Goal: Task Accomplishment & Management: Use online tool/utility

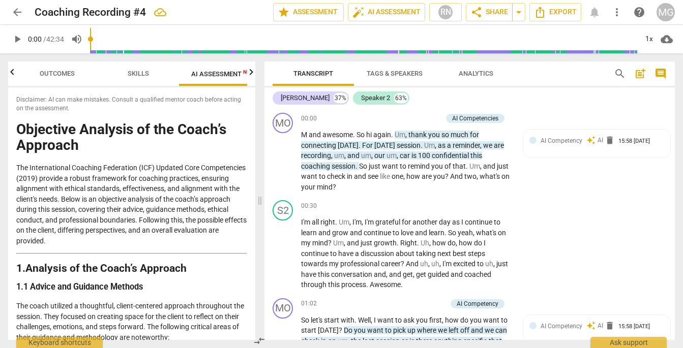
scroll to position [127, 0]
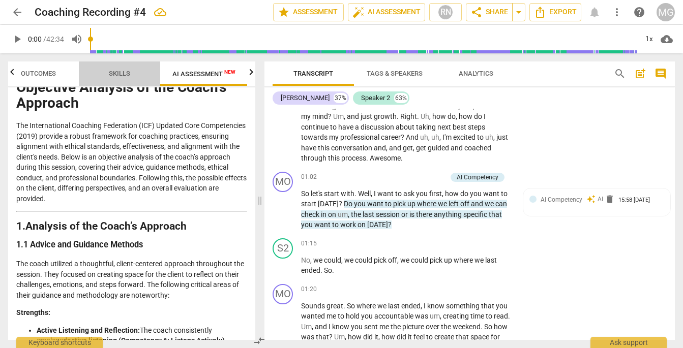
click at [123, 74] on span "Skills" at bounding box center [119, 74] width 21 height 8
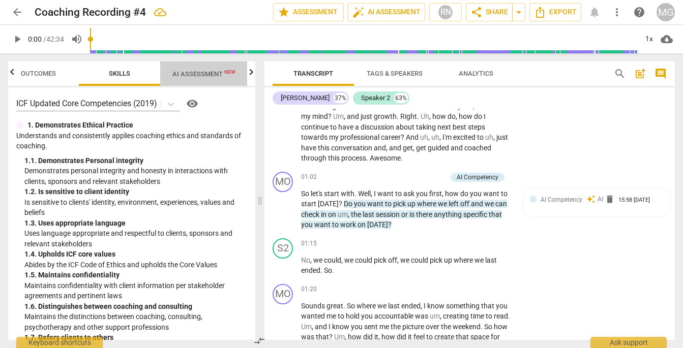
click at [195, 78] on span "AI Assessment New" at bounding box center [203, 73] width 87 height 15
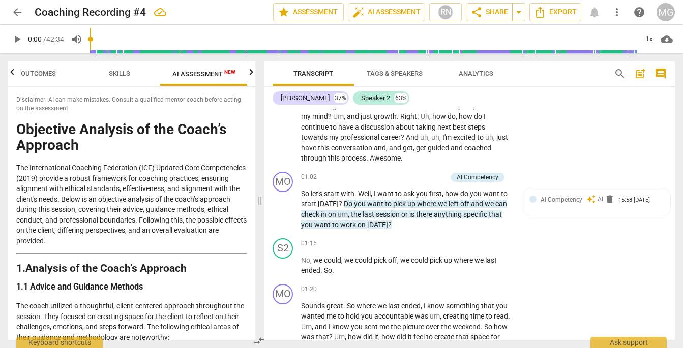
click at [250, 74] on icon "button" at bounding box center [251, 72] width 12 height 12
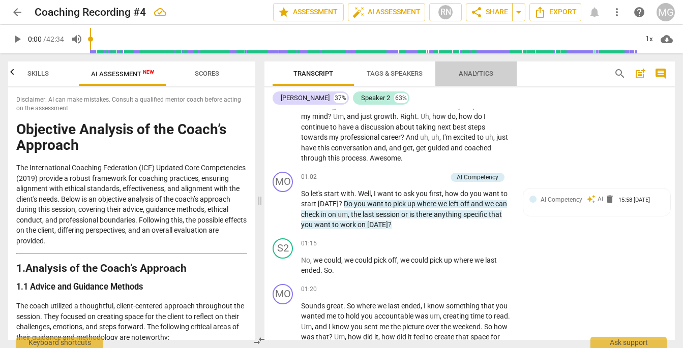
click at [472, 80] on button "Analytics" at bounding box center [475, 74] width 81 height 24
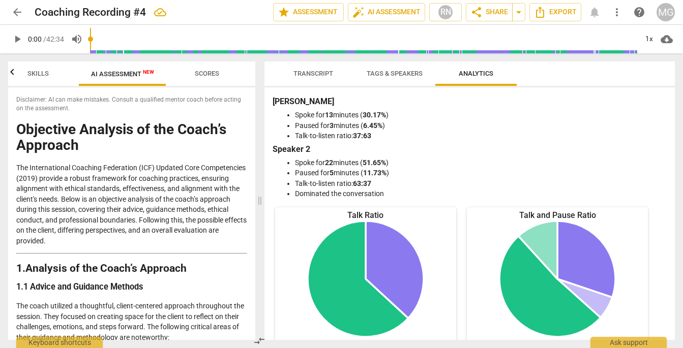
scroll to position [0, 0]
click at [398, 72] on span "Tags & Speakers" at bounding box center [395, 74] width 56 height 8
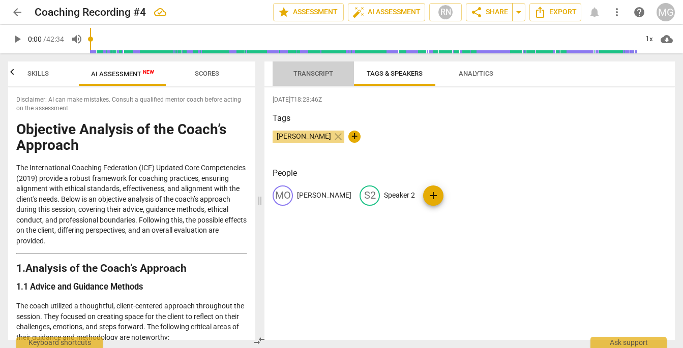
click at [315, 79] on span "Transcript" at bounding box center [313, 74] width 64 height 14
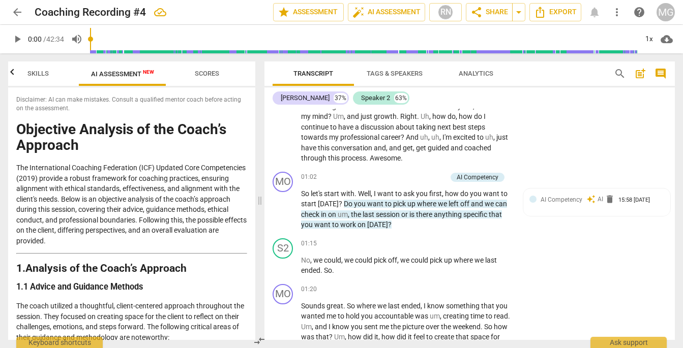
click at [16, 40] on span "play_arrow" at bounding box center [17, 39] width 12 height 12
click at [114, 39] on input "range" at bounding box center [363, 39] width 547 height 33
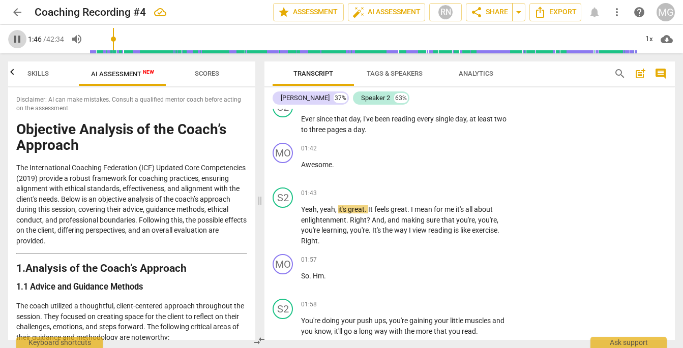
click at [16, 40] on span "pause" at bounding box center [17, 39] width 12 height 12
type input "107"
click at [388, 69] on span "Tags & Speakers" at bounding box center [395, 74] width 80 height 14
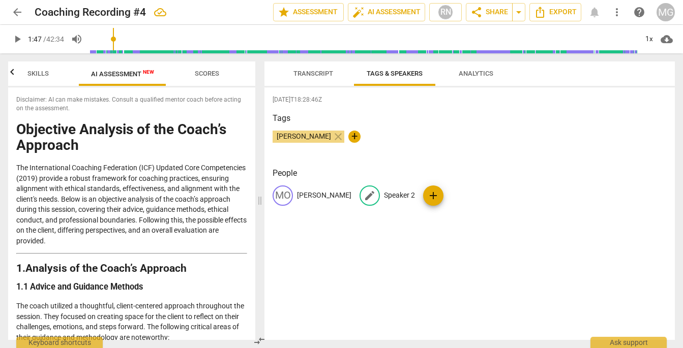
click at [384, 198] on p "Speaker 2" at bounding box center [399, 195] width 31 height 11
type input "Coachee - GR"
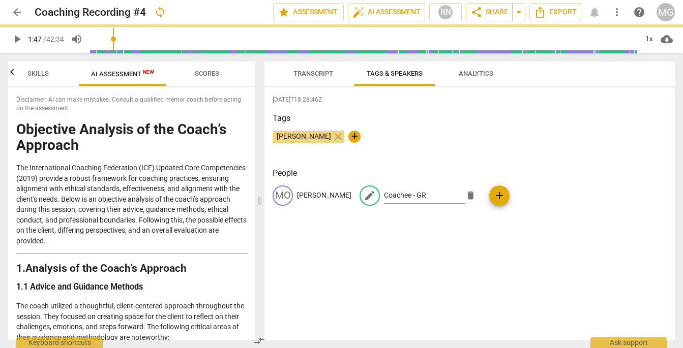
click at [632, 240] on div "[DATE]T18:28:46Z Tags [PERSON_NAME] close + People MO [PERSON_NAME] edit Coache…" at bounding box center [469, 213] width 410 height 253
type input "107"
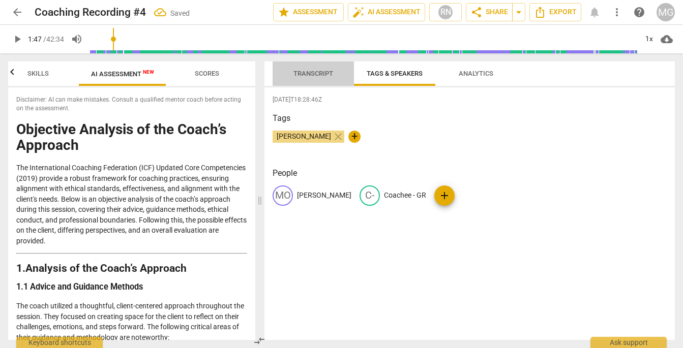
click at [313, 75] on span "Transcript" at bounding box center [313, 74] width 40 height 8
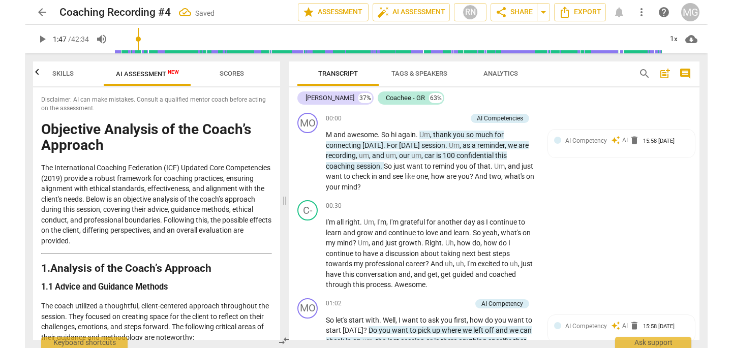
scroll to position [0, 0]
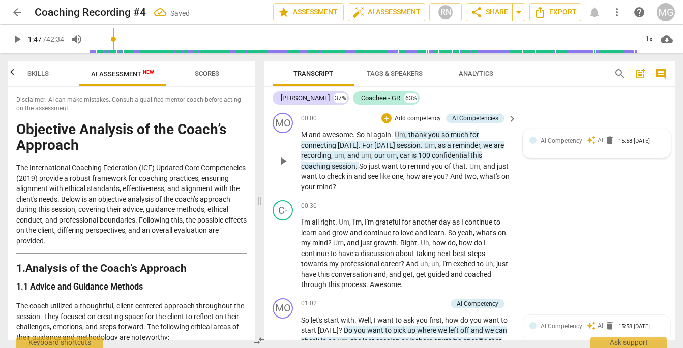
click at [641, 145] on div "AI Competency auto_awesome AI delete 15:58 [DATE]" at bounding box center [597, 144] width 135 height 16
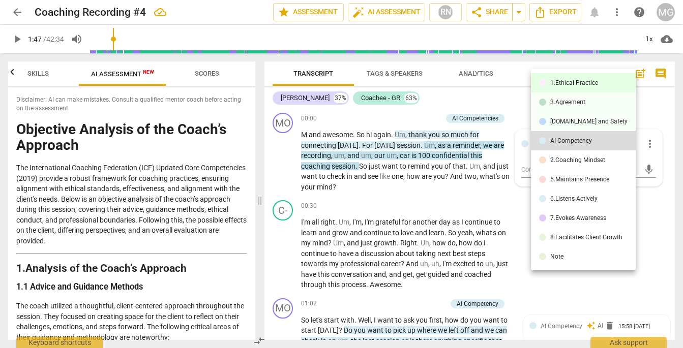
click at [562, 80] on div "1.Ethical Practice" at bounding box center [574, 83] width 48 height 6
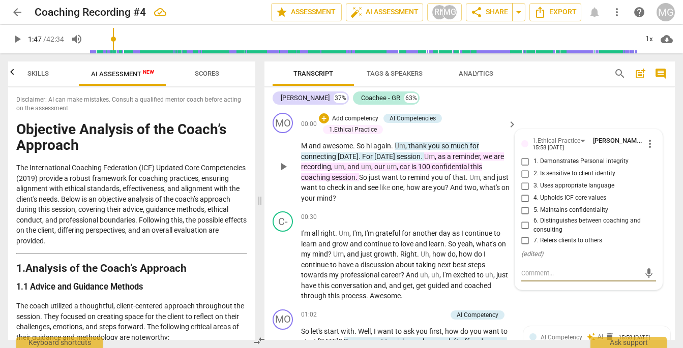
click at [541, 172] on span "2. Is sensitive to client identity" at bounding box center [575, 173] width 82 height 9
click at [534, 172] on input "2. Is sensitive to client identity" at bounding box center [525, 174] width 16 height 12
checkbox input "true"
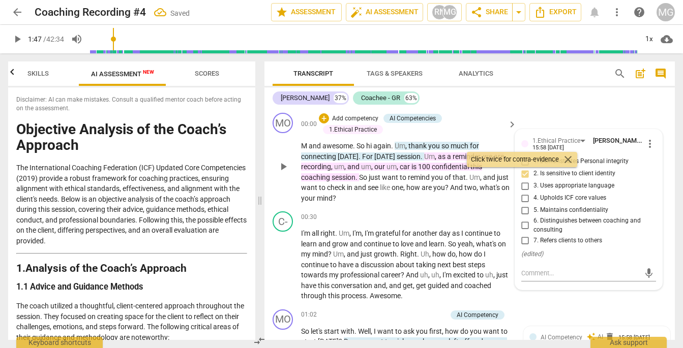
click at [585, 163] on span "1. Demonstrates Personal integrity" at bounding box center [581, 161] width 95 height 9
click at [534, 163] on input "1. Demonstrates Personal integrity" at bounding box center [525, 162] width 16 height 12
checkbox input "true"
click at [590, 211] on span "5. Maintains confidentiality" at bounding box center [571, 210] width 75 height 9
click at [534, 211] on input "5. Maintains confidentiality" at bounding box center [525, 210] width 16 height 12
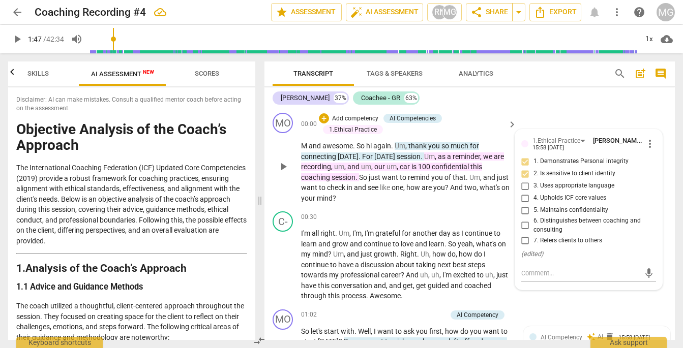
checkbox input "true"
click at [589, 199] on span "4. Upholds ICF core values" at bounding box center [570, 198] width 73 height 9
click at [534, 199] on input "4. Upholds ICF core values" at bounding box center [525, 198] width 16 height 12
checkbox input "true"
click at [561, 178] on span "2. Is sensitive to client identity" at bounding box center [575, 173] width 82 height 9
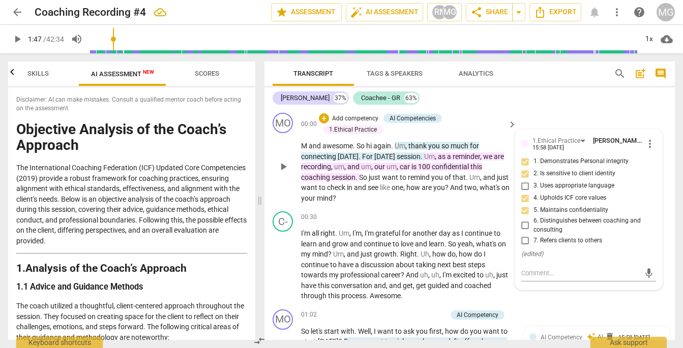
click at [534, 178] on input "2. Is sensitive to client identity" at bounding box center [525, 174] width 16 height 12
checkbox input "true"
click at [560, 185] on span "3. Uses appropriate language" at bounding box center [574, 186] width 81 height 9
click at [534, 185] on input "3. Uses appropriate language" at bounding box center [525, 186] width 16 height 12
checkbox input "true"
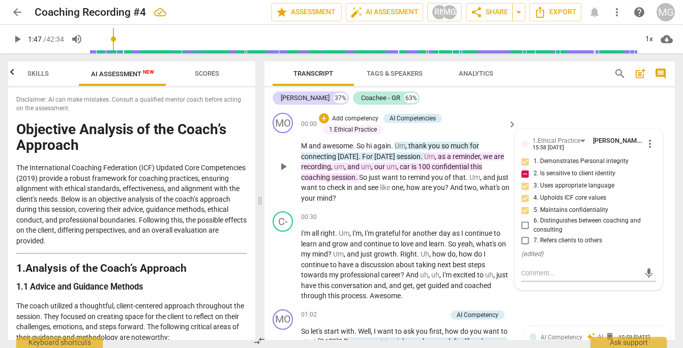
click at [560, 173] on span "2. Is sensitive to client identity" at bounding box center [575, 173] width 82 height 9
click at [534, 173] on input "2. Is sensitive to client identity" at bounding box center [525, 174] width 16 height 12
click at [560, 173] on span "2. Is sensitive to client identity" at bounding box center [575, 173] width 82 height 9
click at [534, 173] on input "2. Is sensitive to client identity" at bounding box center [525, 174] width 16 height 12
checkbox input "true"
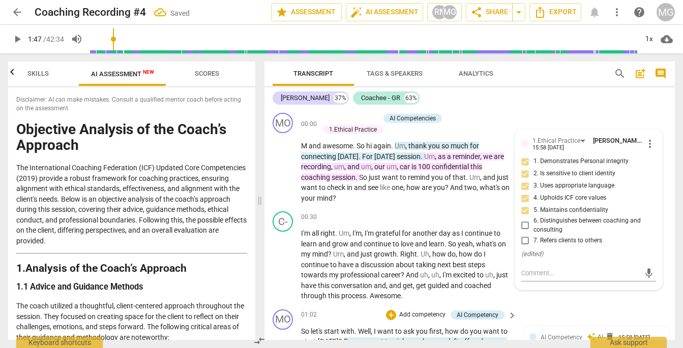
click at [593, 307] on div "MO play_arrow pause 01:02 + Add competency AI Competency keyboard_arrow_right S…" at bounding box center [469, 339] width 410 height 67
